Goal: Download file/media

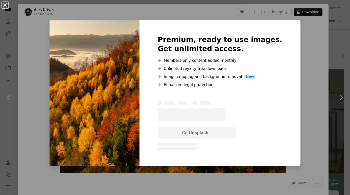
scroll to position [283, 0]
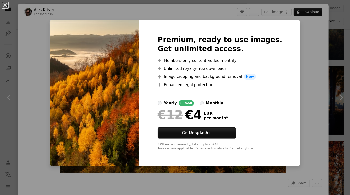
click at [2, 3] on button "An X shape" at bounding box center [5, 5] width 6 height 6
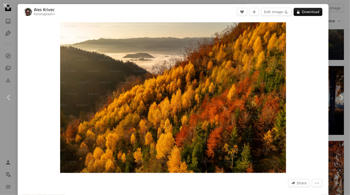
click at [4, 6] on button "An X shape" at bounding box center [5, 5] width 6 height 6
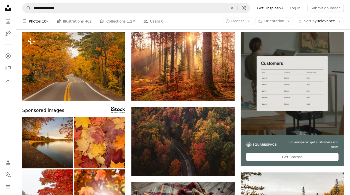
scroll to position [36, 0]
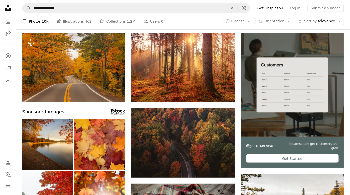
click at [155, 132] on img at bounding box center [183, 142] width 103 height 69
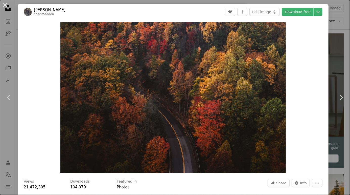
click at [302, 13] on link "Download free" at bounding box center [298, 12] width 32 height 8
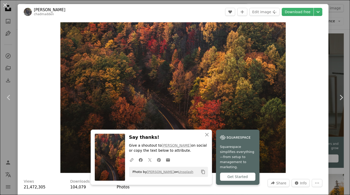
click at [3, 2] on button "An X shape" at bounding box center [5, 5] width 6 height 6
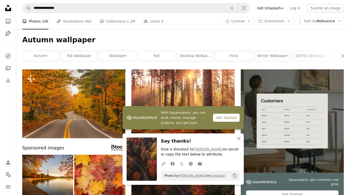
click at [30, 53] on link "autumn" at bounding box center [41, 56] width 36 height 10
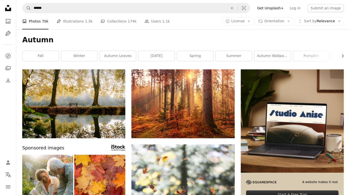
click at [110, 57] on link "autumn leaves" at bounding box center [118, 56] width 36 height 10
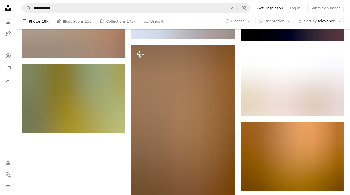
scroll to position [781, 0]
